Goal: Task Accomplishment & Management: Use online tool/utility

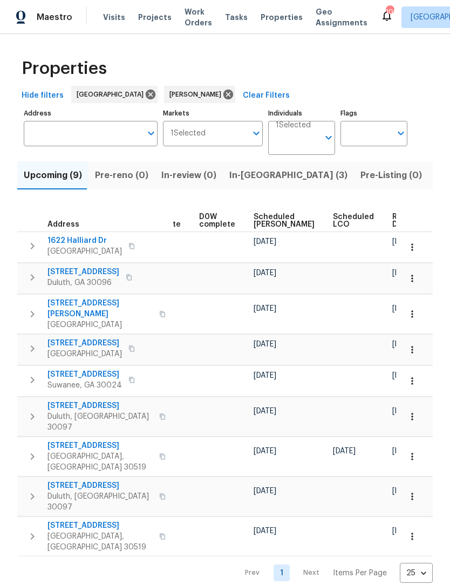
scroll to position [0, 282]
click at [255, 177] on span "In-reno (3)" at bounding box center [288, 175] width 118 height 15
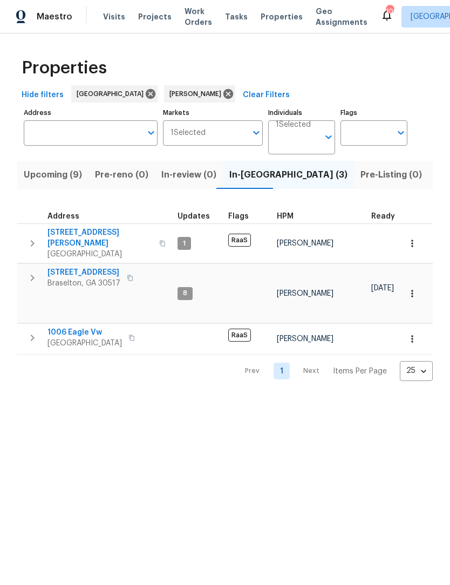
click at [94, 249] on span "[GEOGRAPHIC_DATA]" at bounding box center [99, 254] width 105 height 11
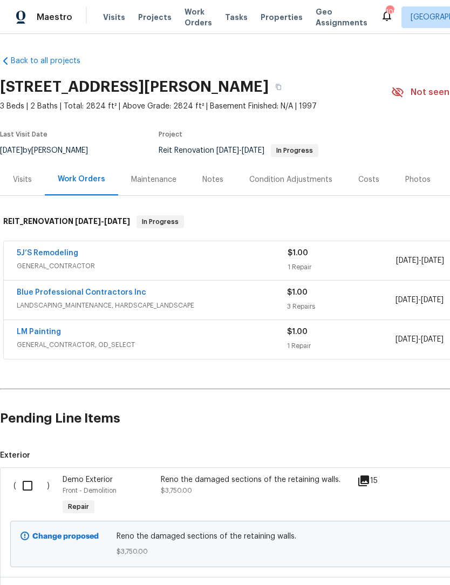
click at [70, 252] on link "5J’S Remodeling" at bounding box center [48, 253] width 62 height 8
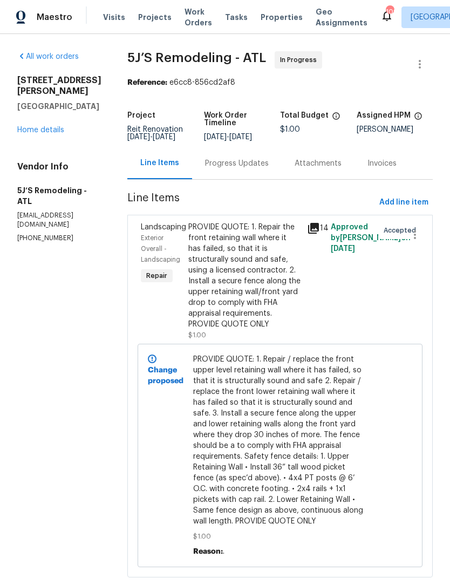
click at [258, 169] on div "Progress Updates" at bounding box center [237, 163] width 64 height 11
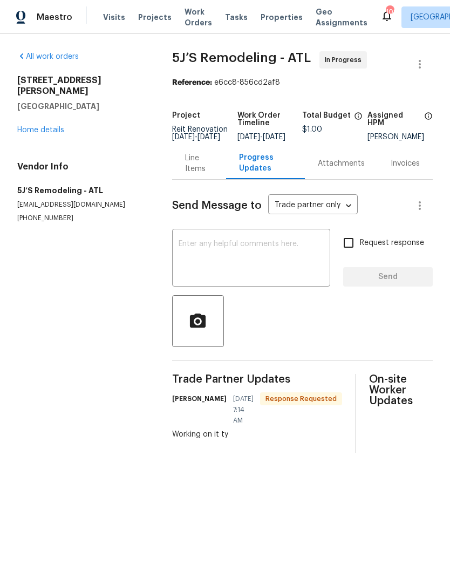
click at [293, 270] on textarea at bounding box center [251, 259] width 145 height 38
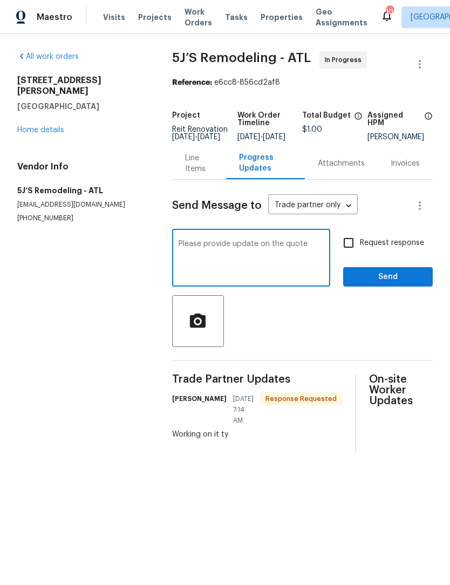
type textarea "Please provide update on the quote"
click at [360, 250] on input "Request response" at bounding box center [348, 242] width 23 height 23
checkbox input "true"
click at [312, 249] on textarea "Please provide update on the quote" at bounding box center [251, 259] width 145 height 38
click at [311, 251] on textarea "Please provide update on the quote" at bounding box center [251, 259] width 145 height 38
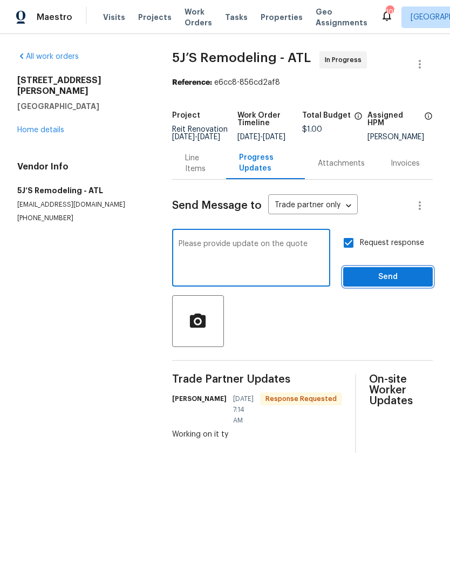
click at [396, 287] on button "Send" at bounding box center [388, 277] width 90 height 20
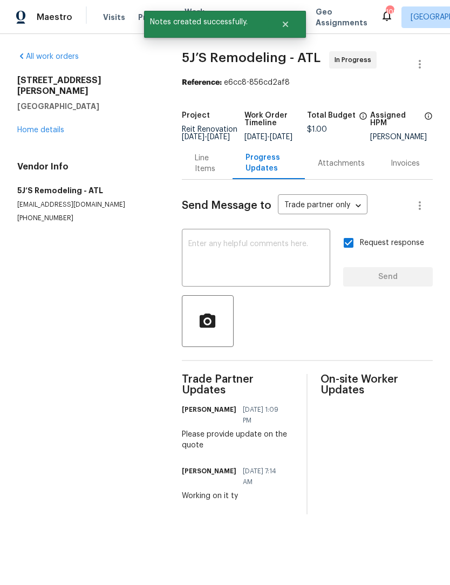
click at [49, 112] on div "[STREET_ADDRESS][PERSON_NAME][PERSON_NAME] Home details" at bounding box center [86, 105] width 139 height 60
click at [43, 126] on link "Home details" at bounding box center [40, 130] width 47 height 8
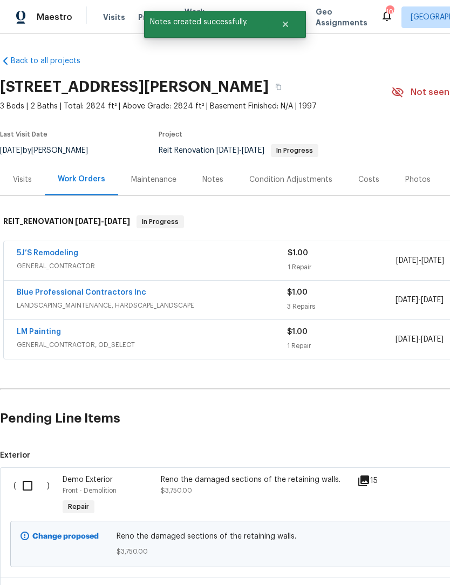
click at [124, 291] on link "Blue Professional Contractors Inc" at bounding box center [81, 293] width 129 height 8
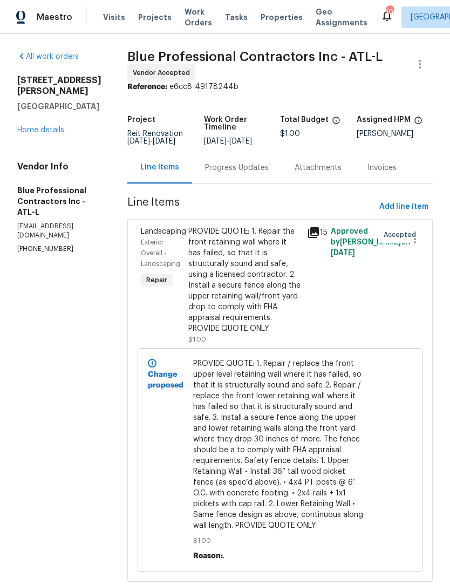
click at [274, 181] on div "Progress Updates" at bounding box center [237, 168] width 90 height 32
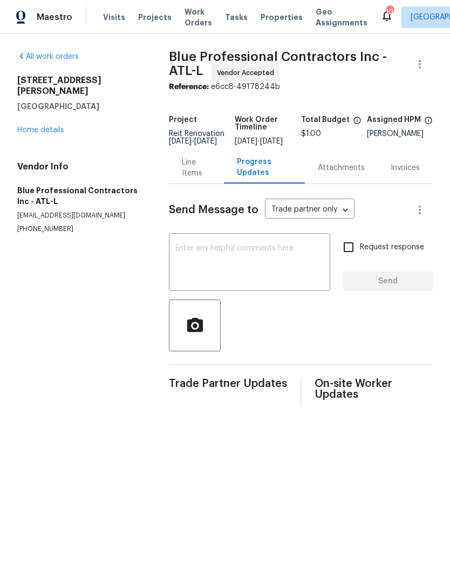
click at [236, 256] on textarea at bounding box center [249, 263] width 148 height 38
click at [228, 261] on textarea at bounding box center [249, 263] width 148 height 38
paste textarea "Please provide update on the quote"
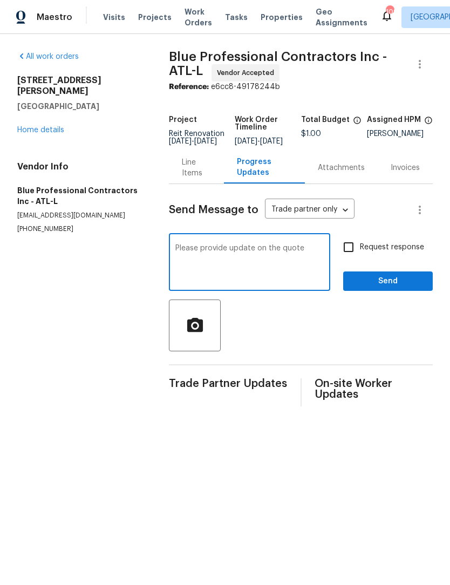
type textarea "Please provide update on the quote"
click at [352, 254] on input "Request response" at bounding box center [348, 247] width 23 height 23
checkbox input "true"
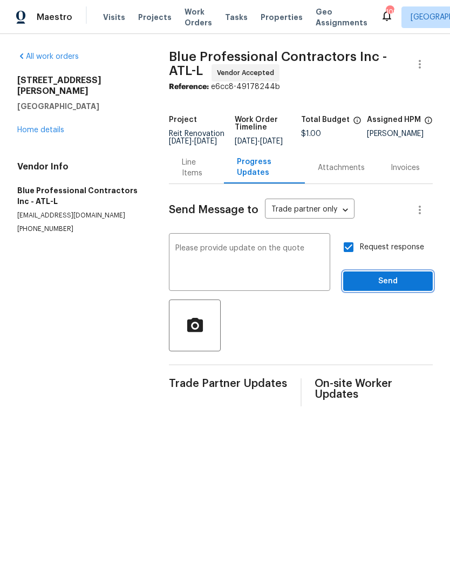
click at [402, 288] on span "Send" at bounding box center [388, 281] width 72 height 13
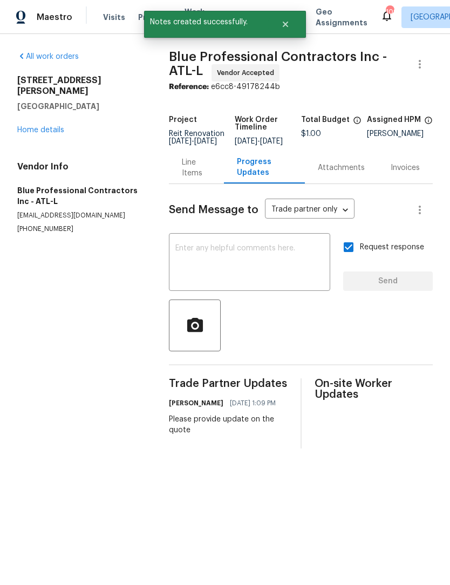
click at [47, 126] on link "Home details" at bounding box center [40, 130] width 47 height 8
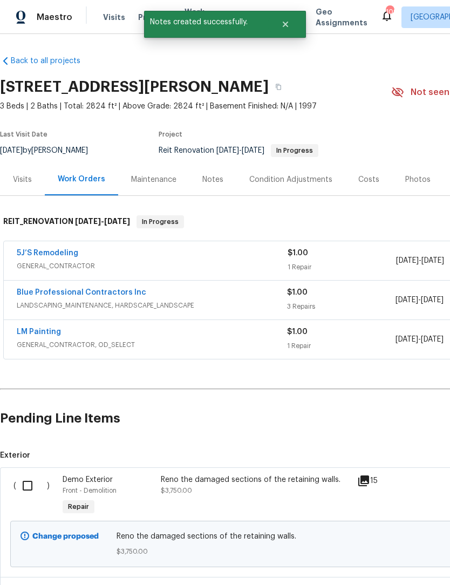
click at [52, 334] on link "LM Painting" at bounding box center [39, 332] width 44 height 8
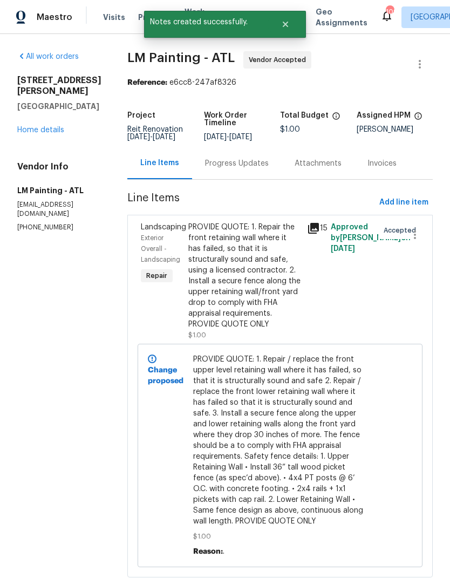
click at [255, 169] on div "Progress Updates" at bounding box center [237, 163] width 64 height 11
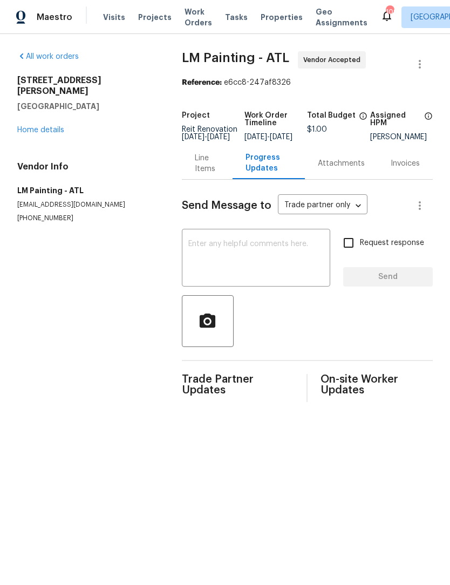
click at [226, 254] on textarea at bounding box center [255, 259] width 135 height 38
click at [213, 256] on textarea at bounding box center [255, 259] width 135 height 38
paste textarea "Please provide update on the quote"
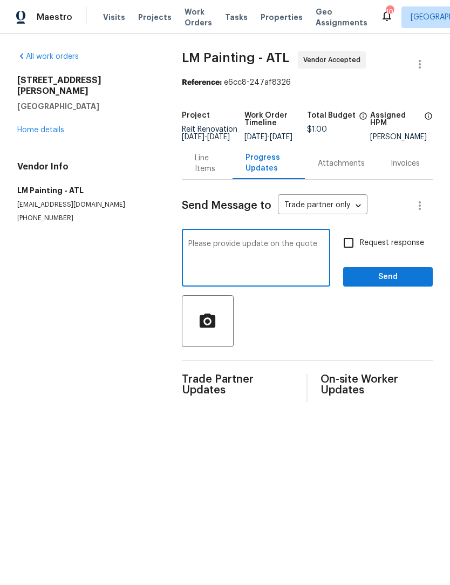
type textarea "Please provide update on the quote"
click at [345, 254] on input "Request response" at bounding box center [348, 242] width 23 height 23
checkbox input "true"
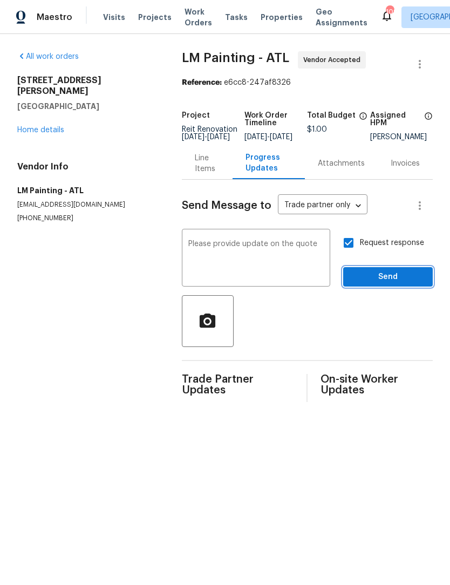
click at [402, 287] on button "Send" at bounding box center [388, 277] width 90 height 20
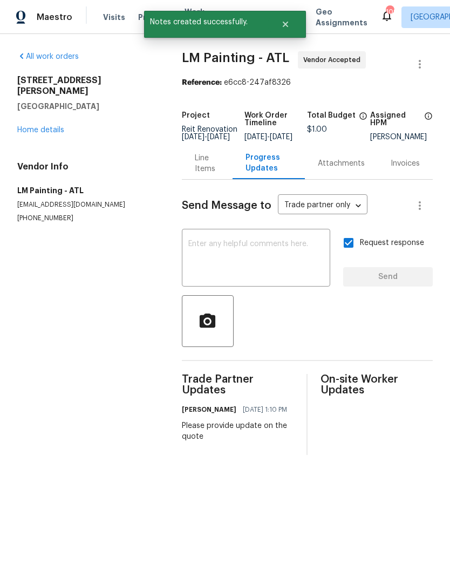
click at [48, 126] on link "Home details" at bounding box center [40, 130] width 47 height 8
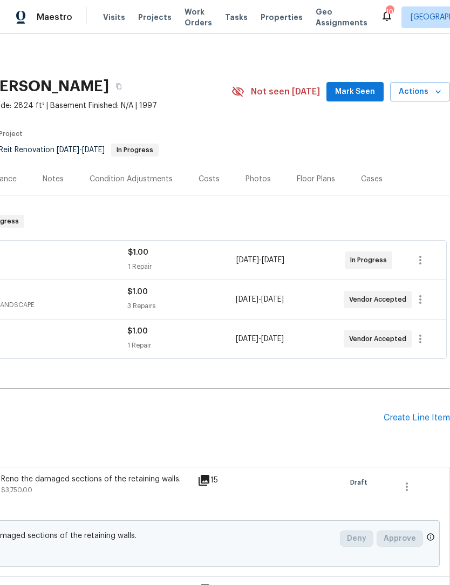
scroll to position [1, 160]
click at [357, 95] on span "Mark Seen" at bounding box center [355, 91] width 40 height 13
click at [415, 422] on div "Create Line Item" at bounding box center [417, 418] width 66 height 10
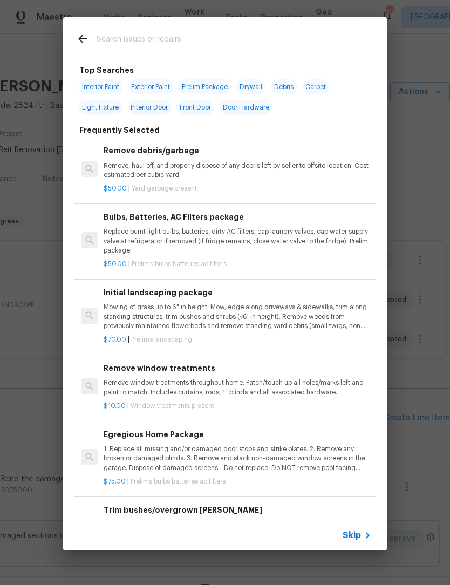
click at [162, 35] on input "text" at bounding box center [211, 40] width 229 height 16
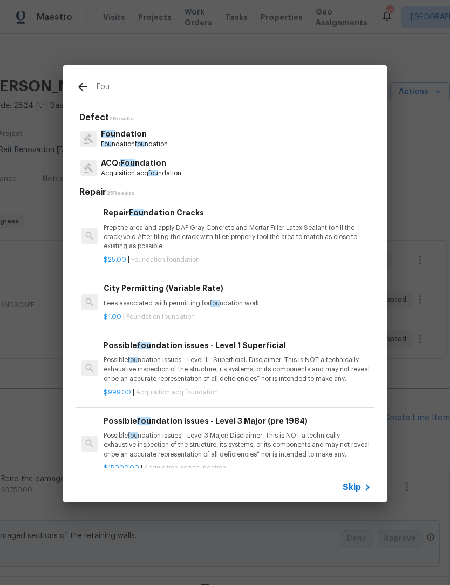
type input "Fou"
click at [81, 88] on icon at bounding box center [82, 86] width 13 height 13
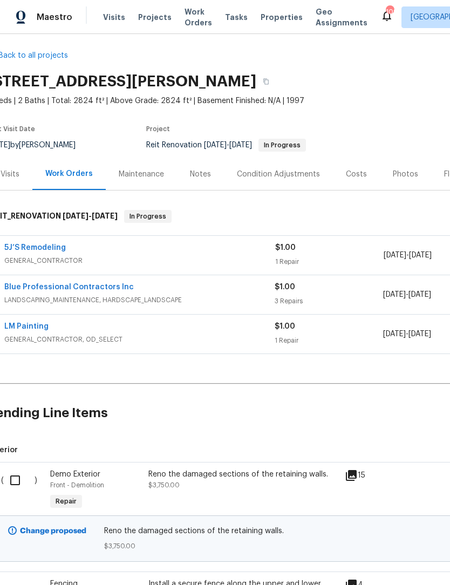
scroll to position [2, 5]
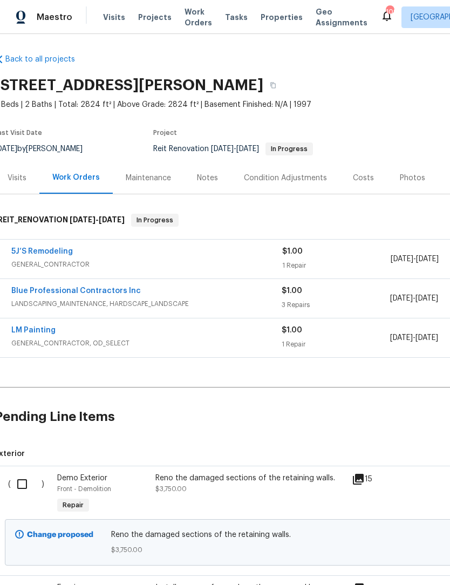
click at [58, 254] on link "5J’S Remodeling" at bounding box center [42, 252] width 62 height 8
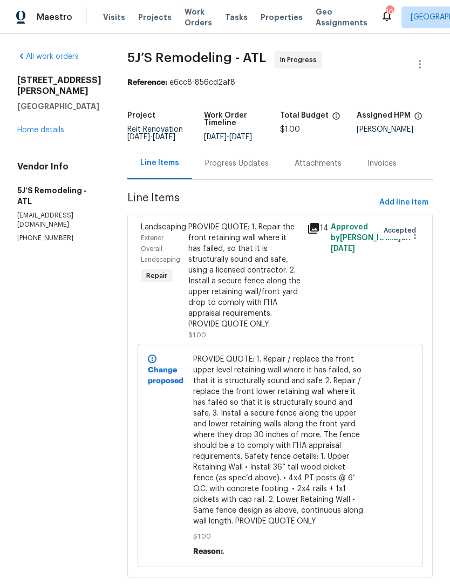
scroll to position [31, 0]
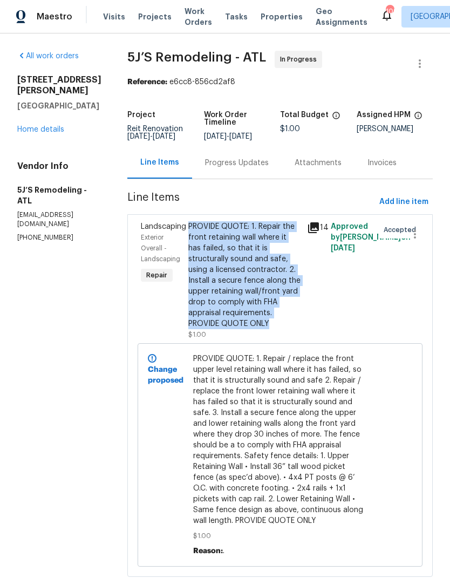
click at [43, 126] on link "Home details" at bounding box center [40, 130] width 47 height 8
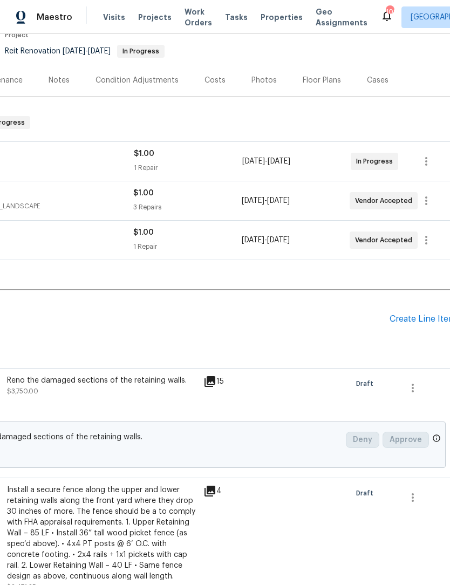
scroll to position [99, 154]
click at [425, 314] on div "Create Line Item" at bounding box center [423, 319] width 66 height 10
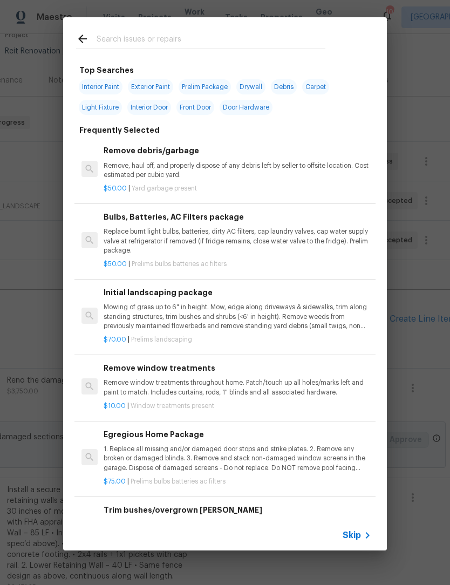
click at [196, 39] on input "text" at bounding box center [211, 40] width 229 height 16
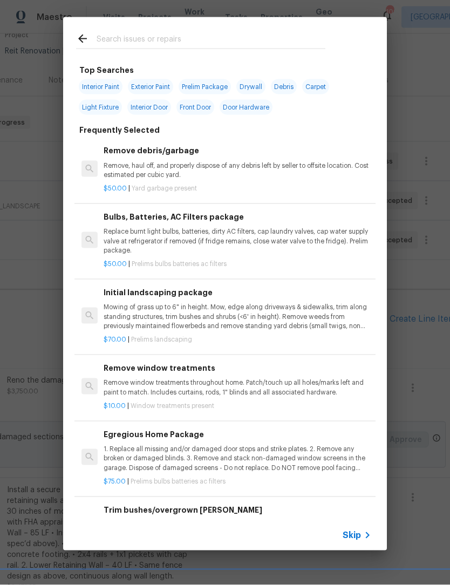
click at [79, 32] on icon at bounding box center [82, 38] width 13 height 13
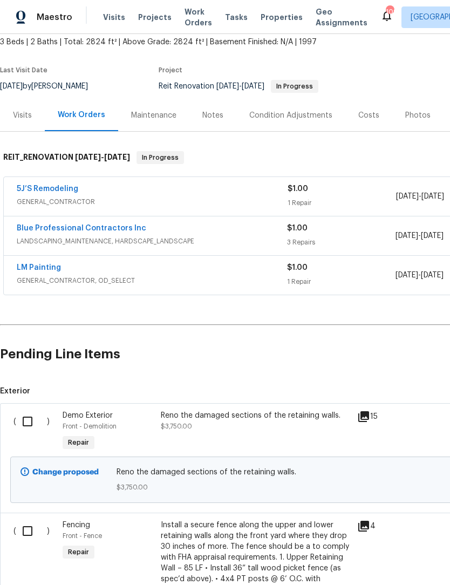
scroll to position [62, 0]
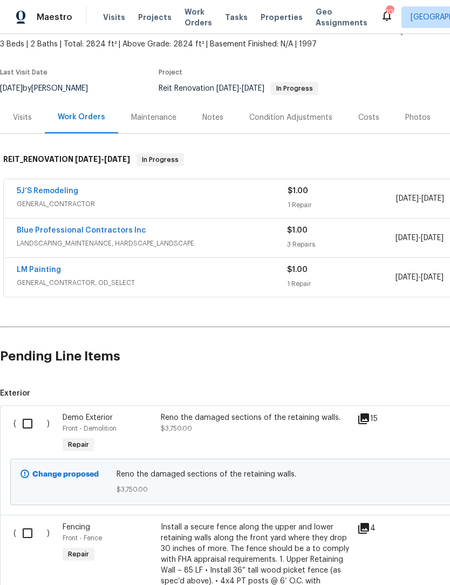
click at [57, 187] on link "5J’S Remodeling" at bounding box center [48, 191] width 62 height 8
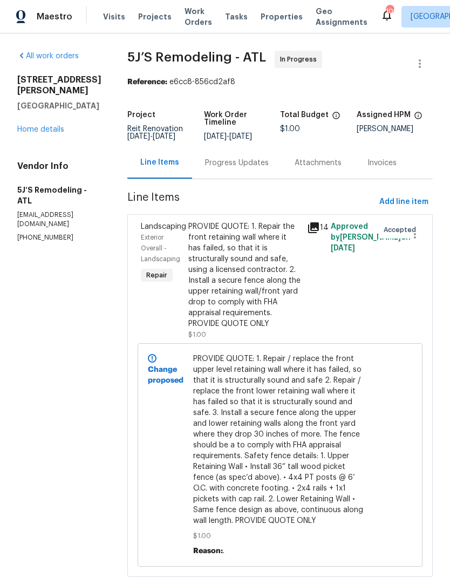
scroll to position [1, 0]
click at [43, 130] on link "Home details" at bounding box center [40, 130] width 47 height 8
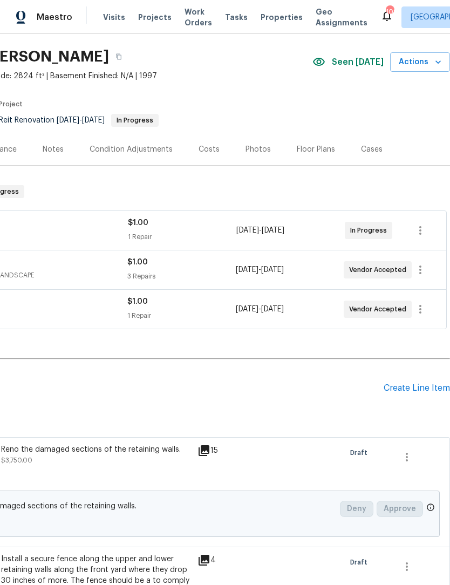
scroll to position [30, 160]
click at [413, 386] on div "Create Line Item" at bounding box center [417, 388] width 66 height 10
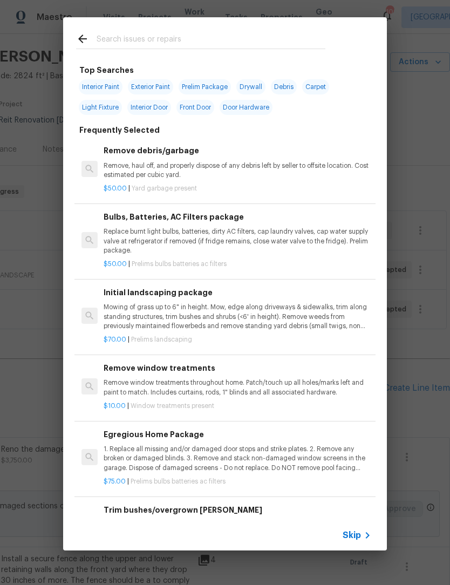
click at [164, 35] on input "text" at bounding box center [211, 40] width 229 height 16
type input "Land"
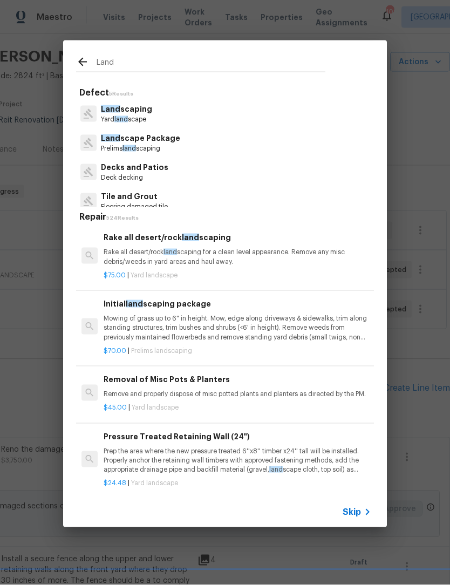
click at [143, 113] on p "Land scaping" at bounding box center [126, 109] width 51 height 11
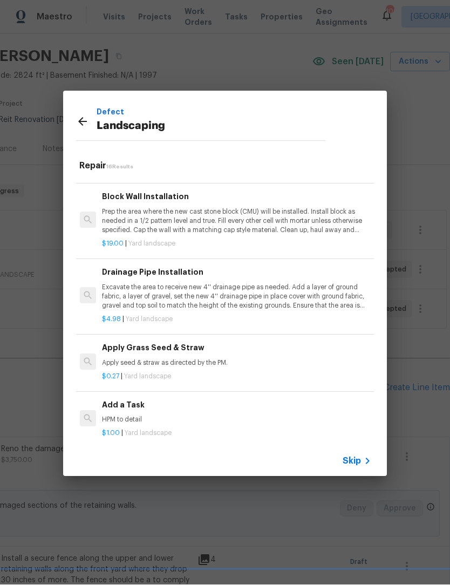
scroll to position [813, 2]
click at [131, 416] on p "HPM to detail" at bounding box center [236, 420] width 268 height 9
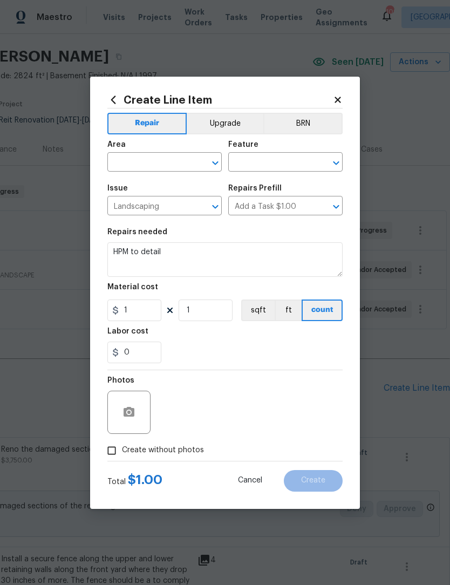
click at [213, 161] on icon "Open" at bounding box center [215, 163] width 6 height 4
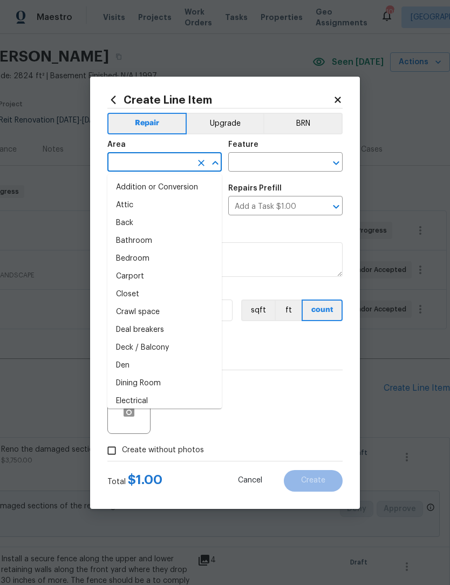
scroll to position [0, 0]
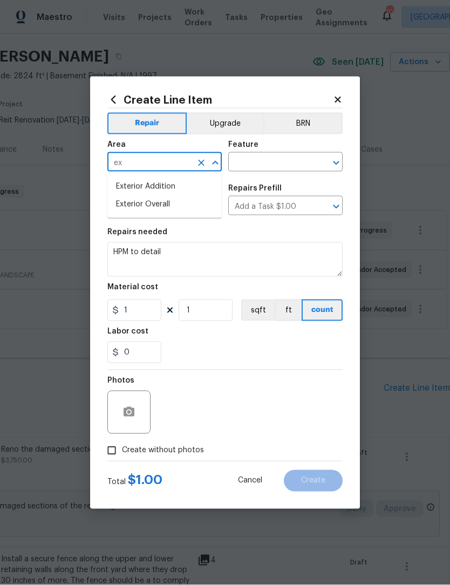
type input "e"
click at [143, 186] on li "Front" at bounding box center [164, 187] width 114 height 18
type input "Front"
click at [337, 162] on icon "Open" at bounding box center [336, 163] width 6 height 4
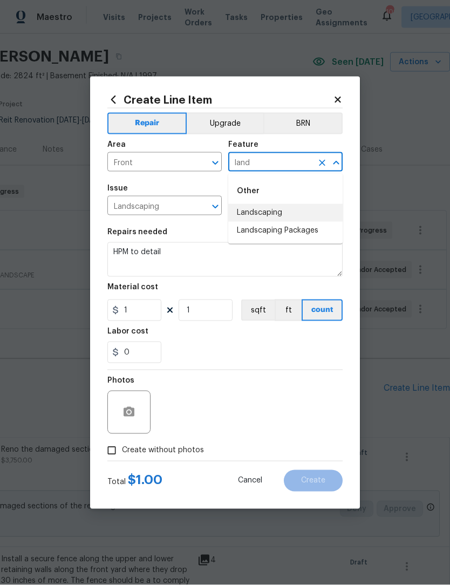
click at [277, 215] on li "Landscaping" at bounding box center [285, 213] width 114 height 18
type input "Landscaping"
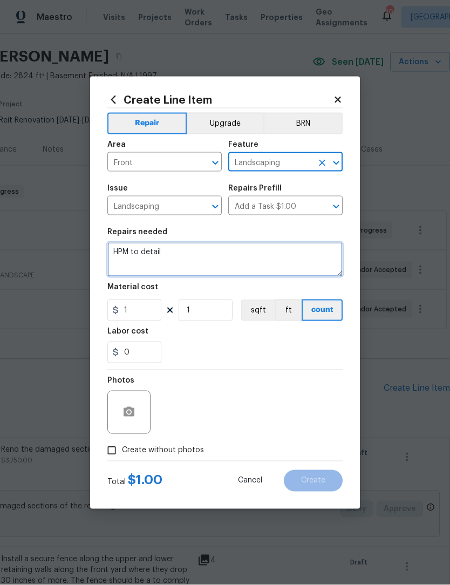
click at [193, 254] on textarea "HPM to detail" at bounding box center [224, 259] width 235 height 35
type textarea "H"
click at [145, 256] on textarea at bounding box center [224, 259] width 235 height 35
paste textarea "PROVIDE QUOTE: 1. Repair the front retaining wall where it has failed, so that …"
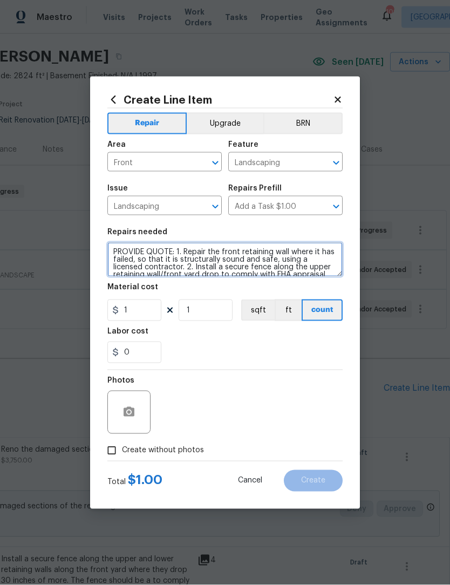
scroll to position [15, 0]
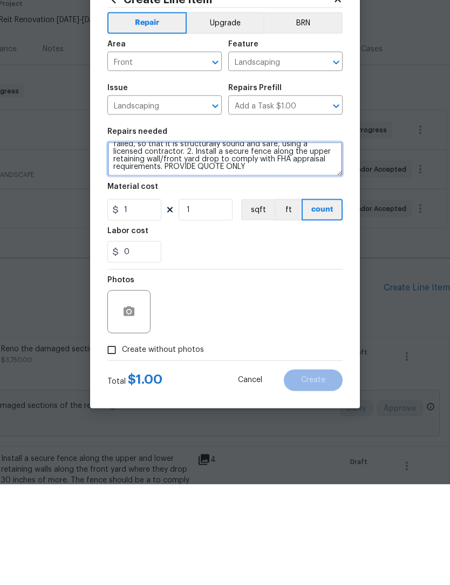
type textarea "PROVIDE QUOTE: 1. Repair the front retaining wall where it has failed, so that …"
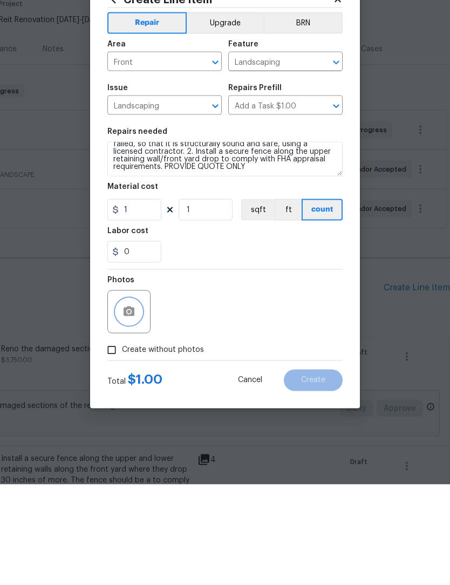
click at [130, 410] on circle "button" at bounding box center [128, 411] width 3 height 3
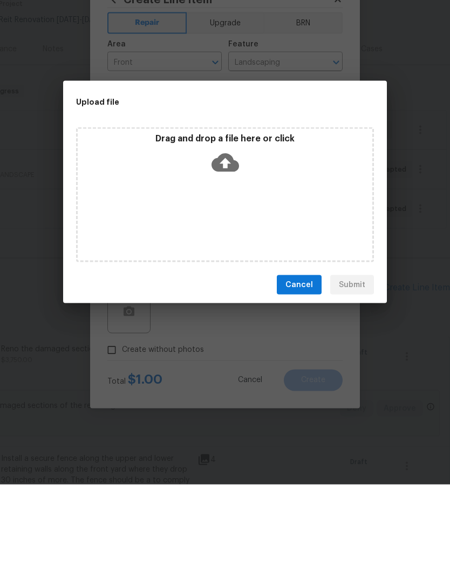
scroll to position [36, 0]
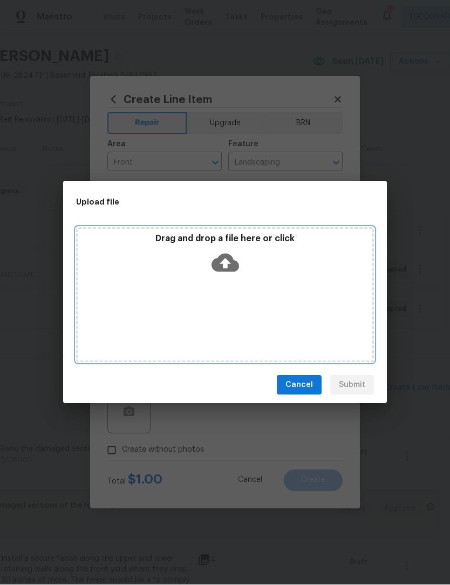
click at [227, 264] on icon at bounding box center [226, 263] width 28 height 28
